Goal: Download file/media

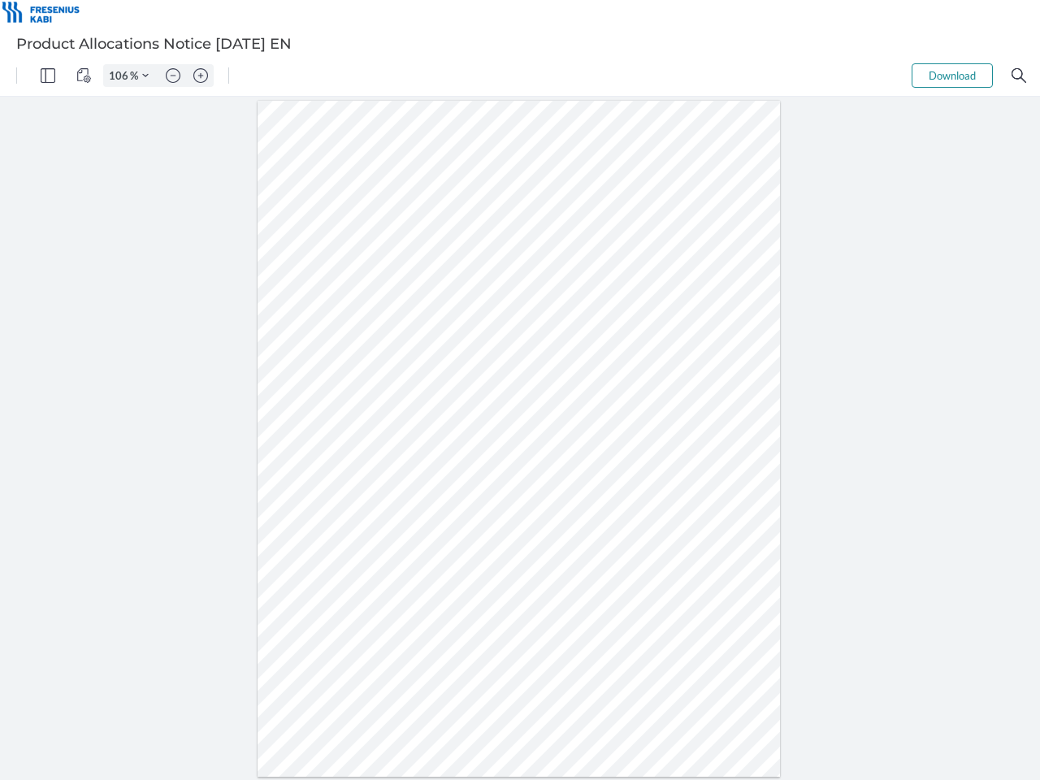
click at [48, 76] on img "Panel" at bounding box center [48, 75] width 15 height 15
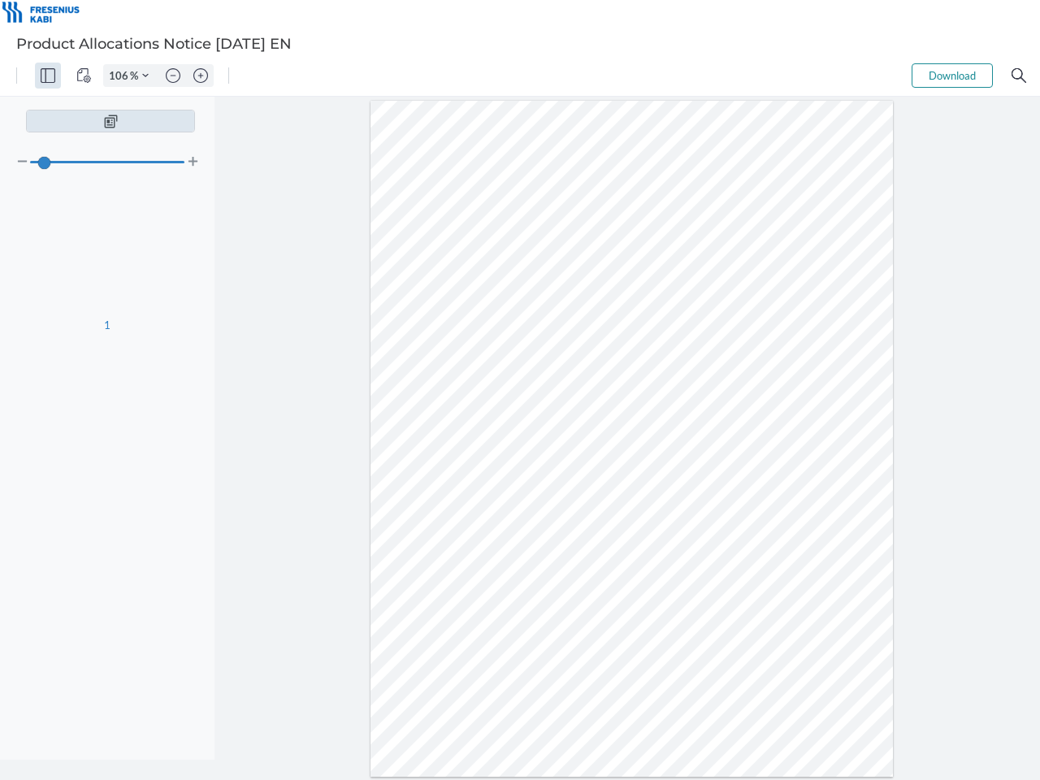
click at [84, 76] on img "View Controls" at bounding box center [83, 75] width 15 height 15
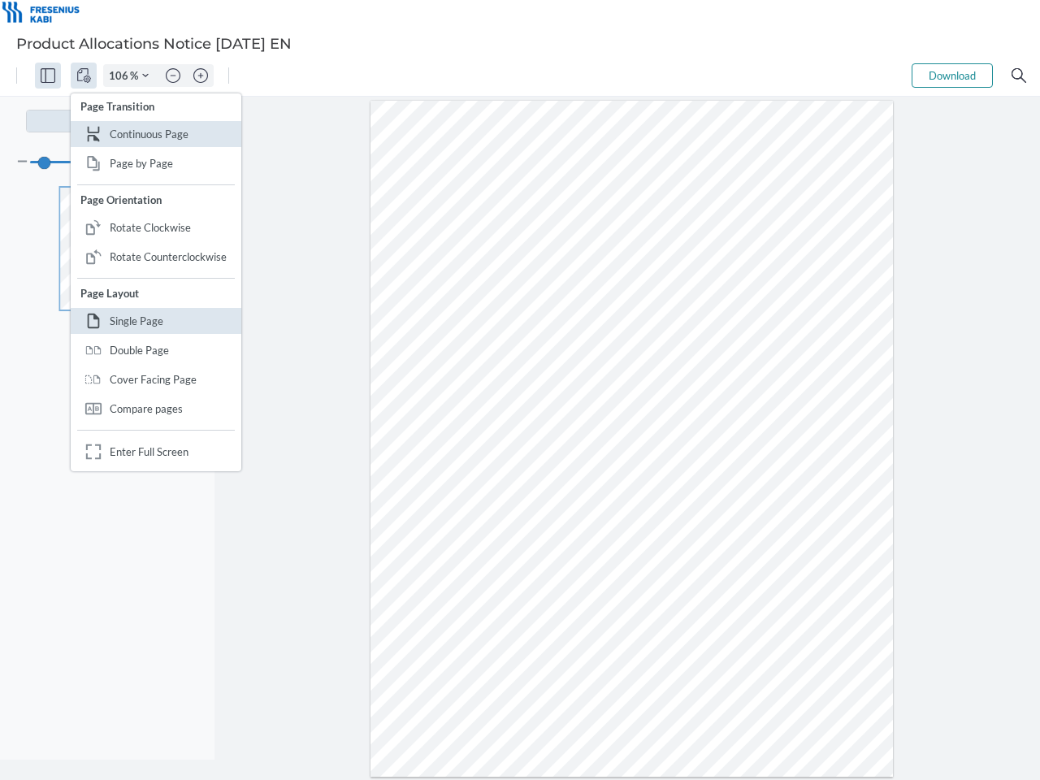
click at [121, 76] on input "106" at bounding box center [117, 75] width 26 height 15
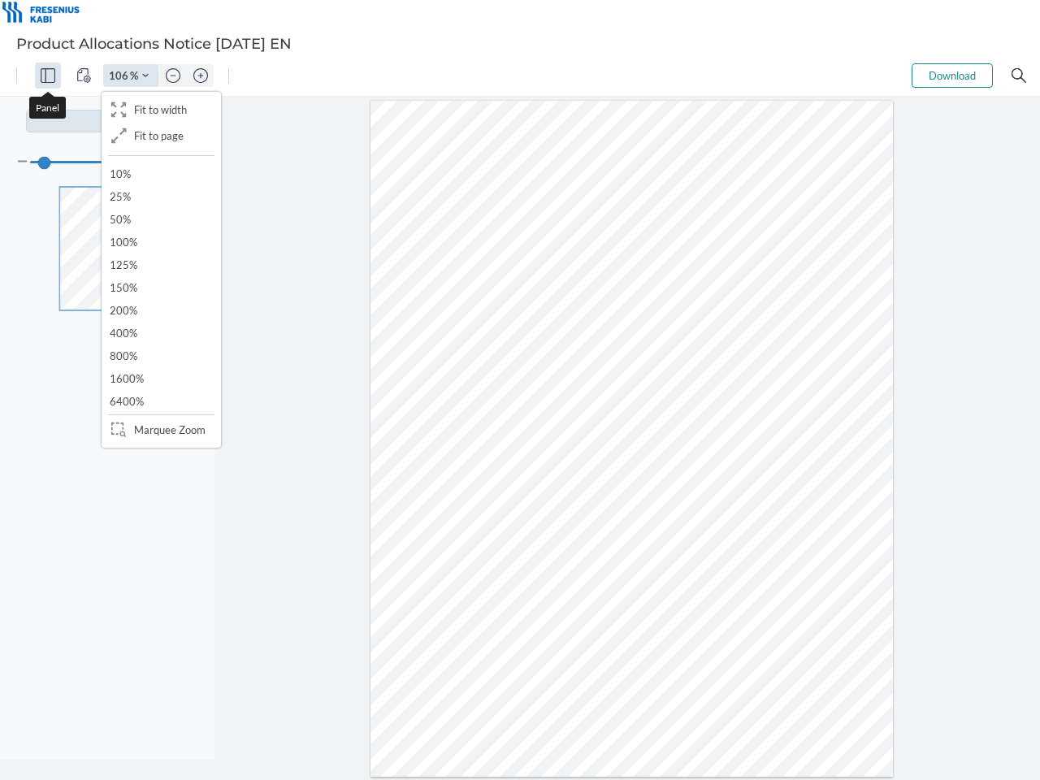
click at [145, 76] on img "Zoom Controls" at bounding box center [145, 75] width 6 height 6
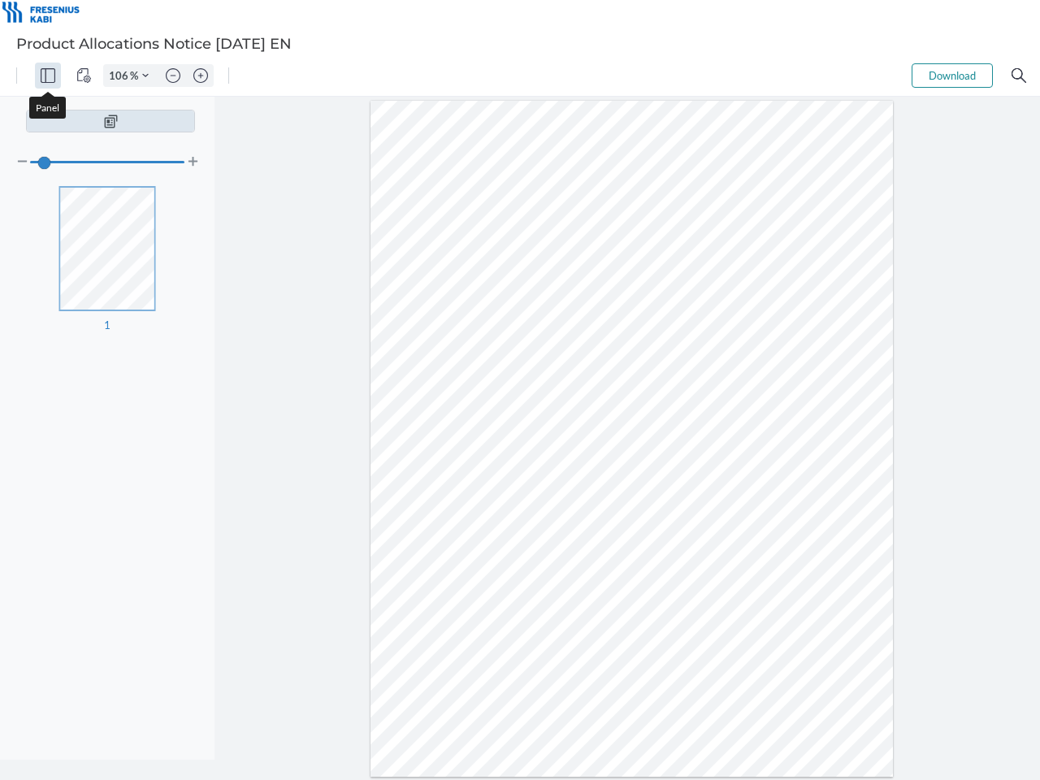
click at [173, 76] on img "Zoom out" at bounding box center [173, 75] width 15 height 15
click at [201, 76] on img "Zoom in" at bounding box center [200, 75] width 15 height 15
type input "106"
click at [952, 76] on button "Download" at bounding box center [951, 75] width 81 height 24
click at [1019, 76] on img "Search" at bounding box center [1018, 75] width 15 height 15
